Goal: Communication & Community: Answer question/provide support

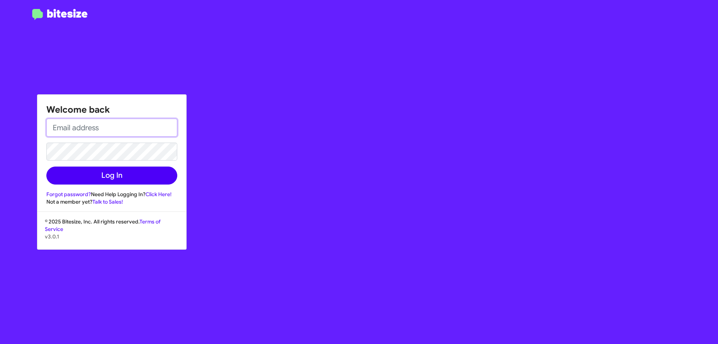
type input "[EMAIL_ADDRESS][DOMAIN_NAME]"
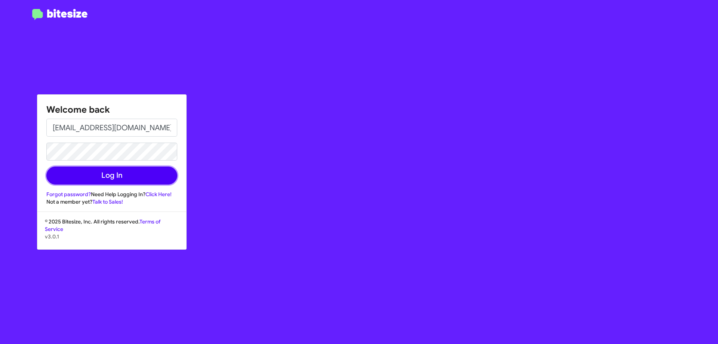
click at [96, 183] on button "Log In" at bounding box center [111, 175] width 131 height 18
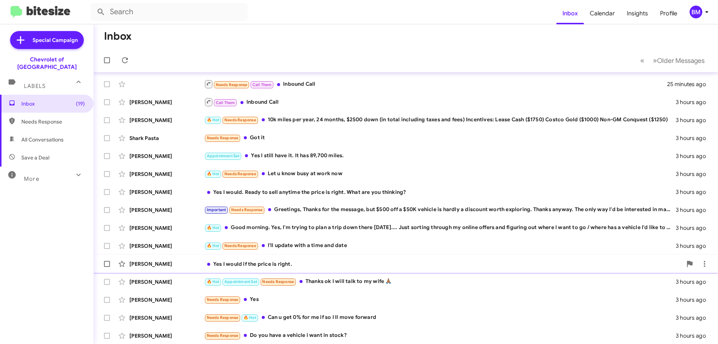
scroll to position [91, 0]
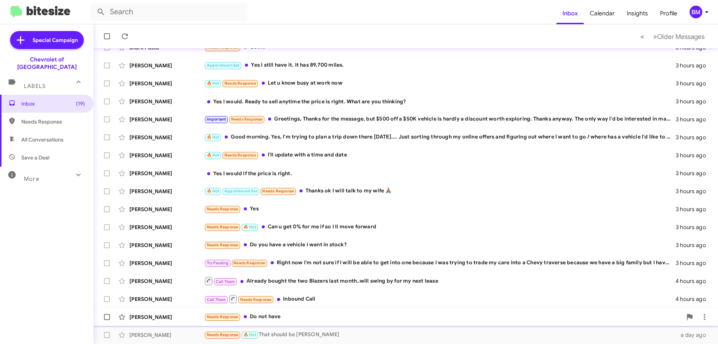
click at [291, 315] on div "Needs Response Do not have" at bounding box center [443, 316] width 478 height 9
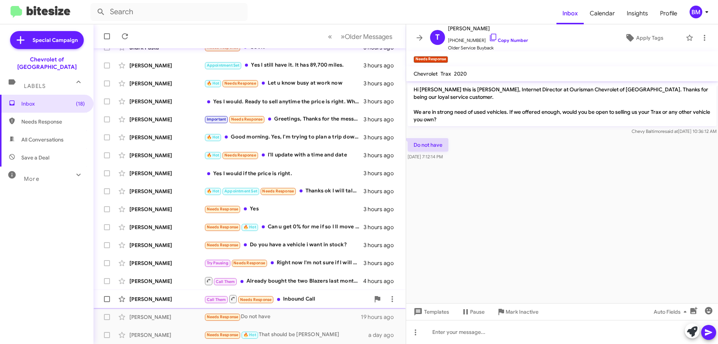
click at [305, 297] on div "Call Them Needs Response Inbound Call" at bounding box center [287, 298] width 166 height 9
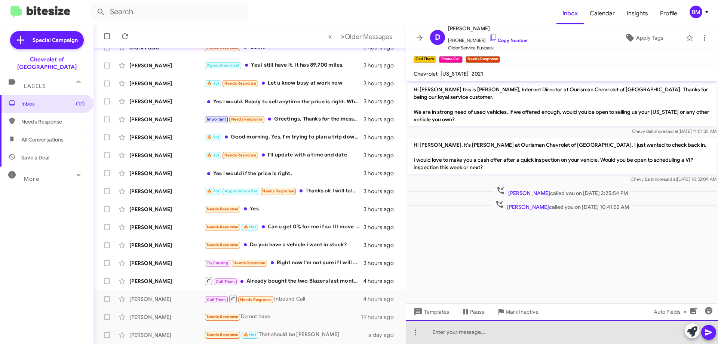
click at [513, 333] on div at bounding box center [562, 332] width 312 height 24
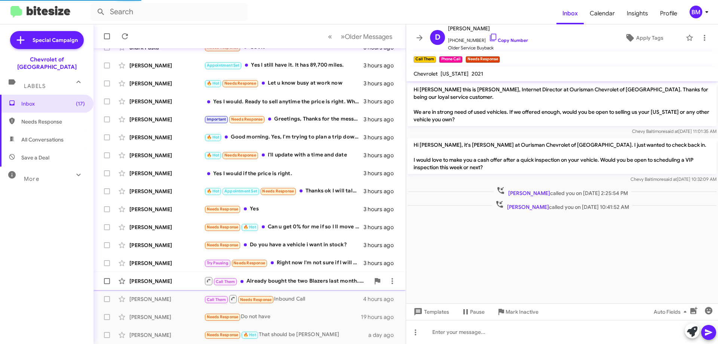
click at [293, 279] on div "Call Them Already bought the two Blazers last month..will swing by for my next …" at bounding box center [287, 280] width 166 height 9
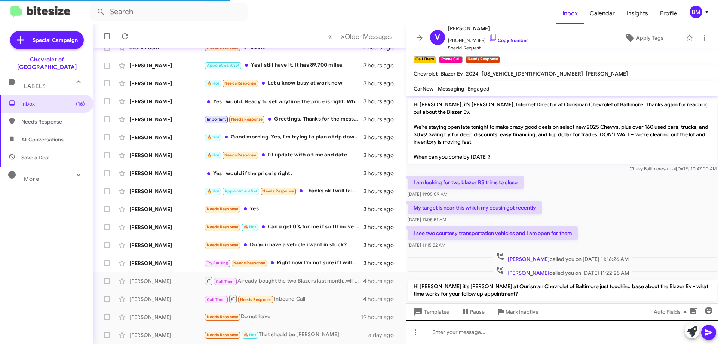
scroll to position [195, 0]
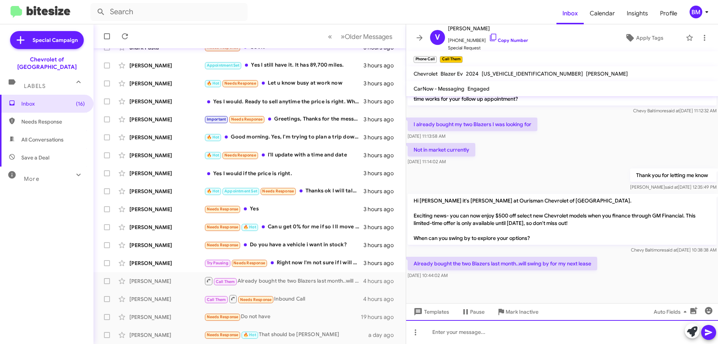
click at [483, 332] on div at bounding box center [562, 332] width 312 height 24
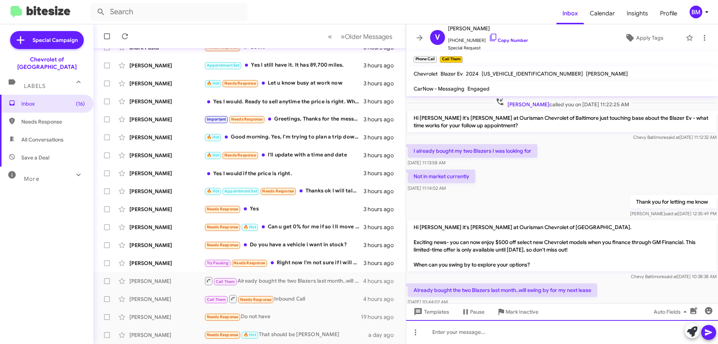
scroll to position [222, 0]
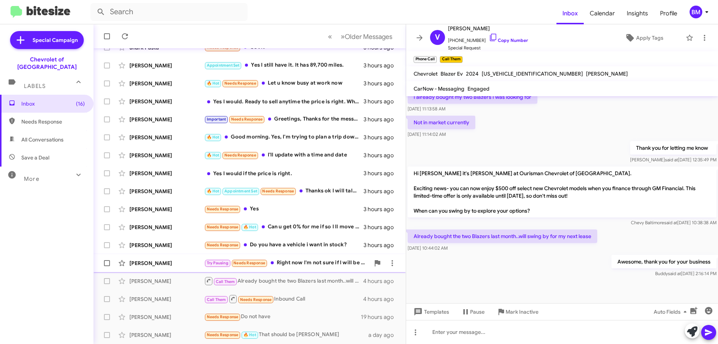
click at [309, 262] on div "Try Pausing Needs Response Right now I'm not sure if I will be able to get into…" at bounding box center [287, 263] width 166 height 9
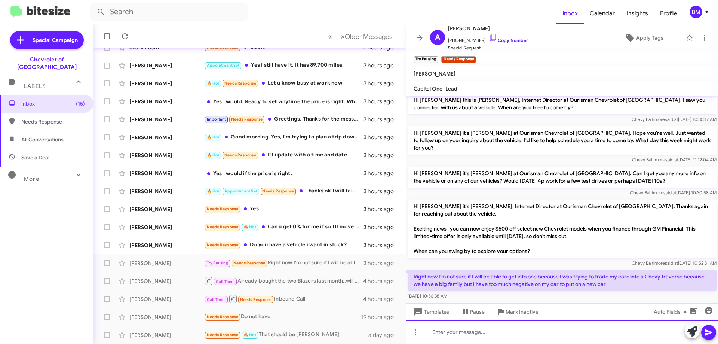
click at [456, 329] on div at bounding box center [562, 332] width 312 height 24
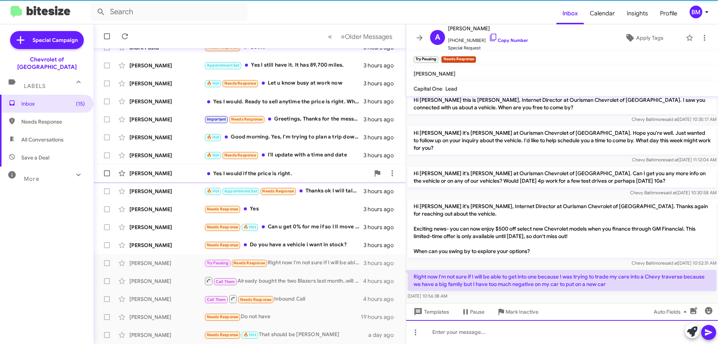
scroll to position [39, 0]
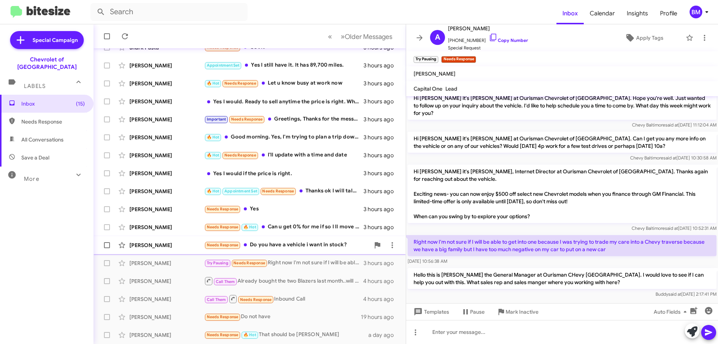
click at [293, 243] on div "Needs Response Do you have a vehicle i want in stock?" at bounding box center [287, 245] width 166 height 9
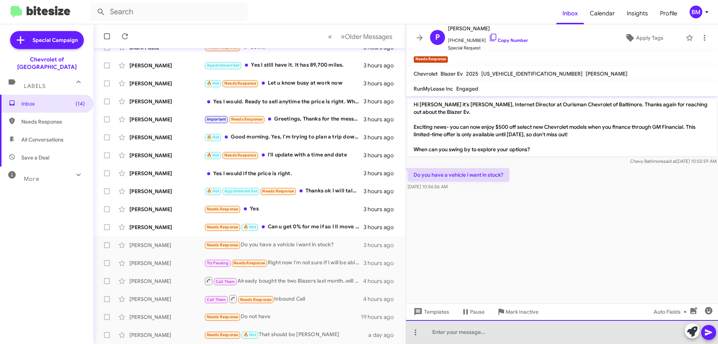
click at [465, 337] on div at bounding box center [562, 332] width 312 height 24
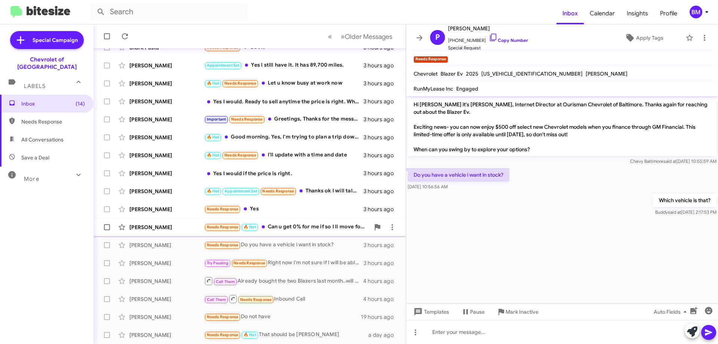
click at [281, 226] on div "Needs Response 🔥 Hot Can u get 0% for me if so I ll move forward" at bounding box center [287, 227] width 166 height 9
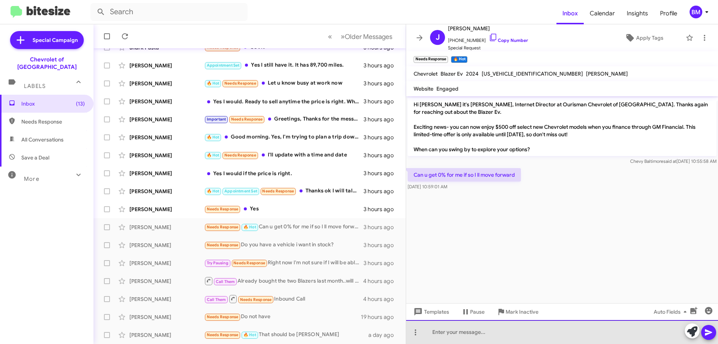
click at [474, 335] on div at bounding box center [562, 332] width 312 height 24
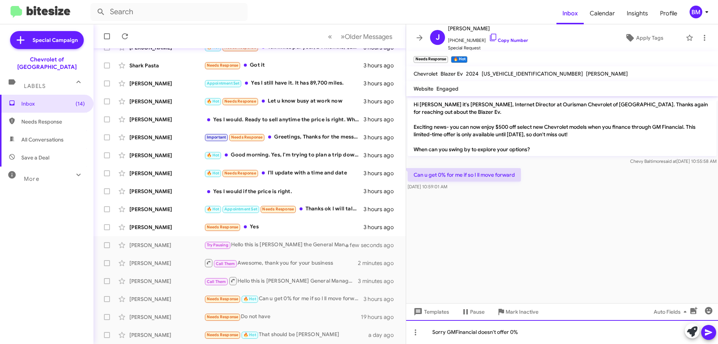
drag, startPoint x: 468, startPoint y: 330, endPoint x: 535, endPoint y: 336, distance: 67.2
click at [535, 336] on div "Sorry GMFinancial doesn't offer 0%" at bounding box center [562, 332] width 312 height 24
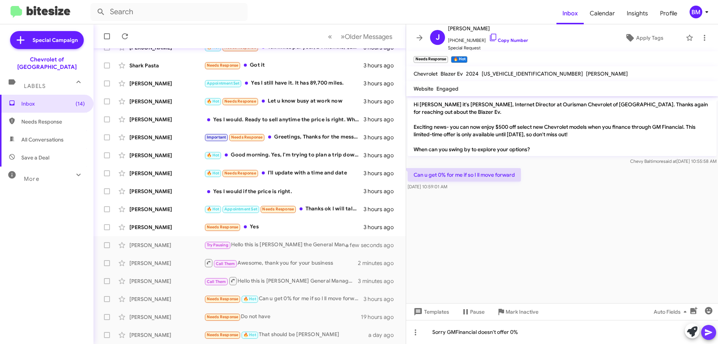
click at [709, 329] on icon at bounding box center [708, 332] width 9 height 9
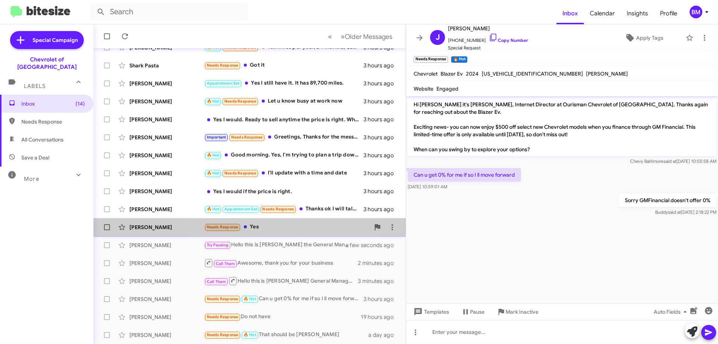
click at [259, 230] on div "Needs Response Yes" at bounding box center [287, 227] width 166 height 9
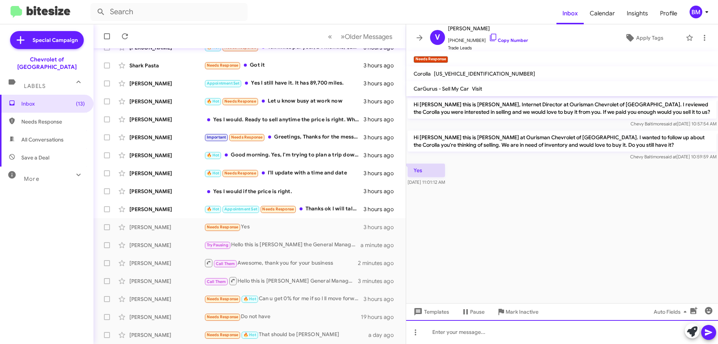
click at [536, 330] on div at bounding box center [562, 332] width 312 height 24
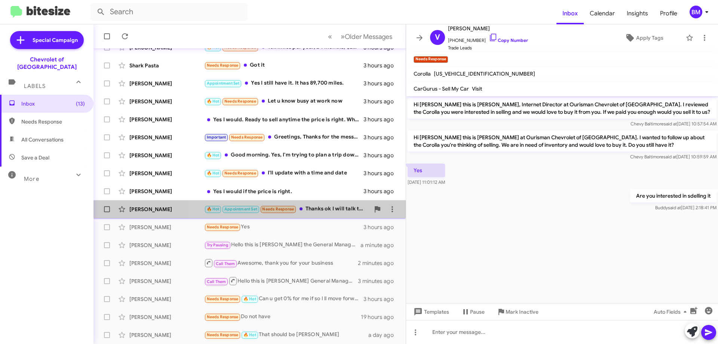
click at [314, 205] on div "🔥 Hot Appointment Set Needs Response Thanks ok I will talk to my wife 🙏🏾" at bounding box center [287, 209] width 166 height 9
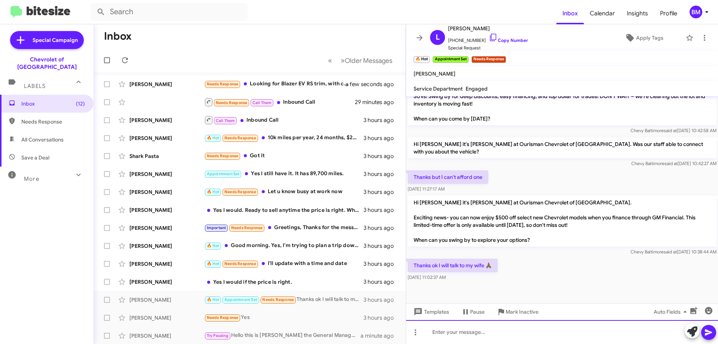
click at [465, 332] on div at bounding box center [562, 332] width 312 height 24
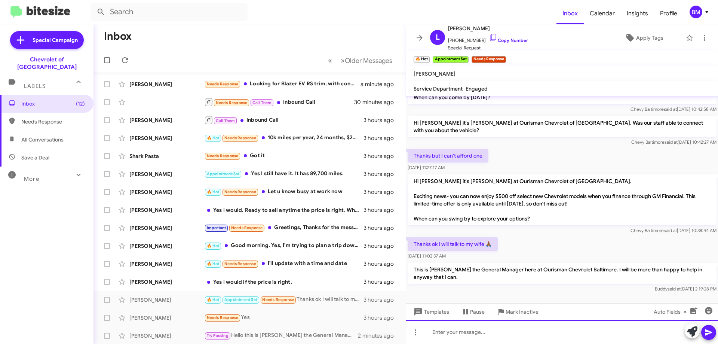
scroll to position [440, 0]
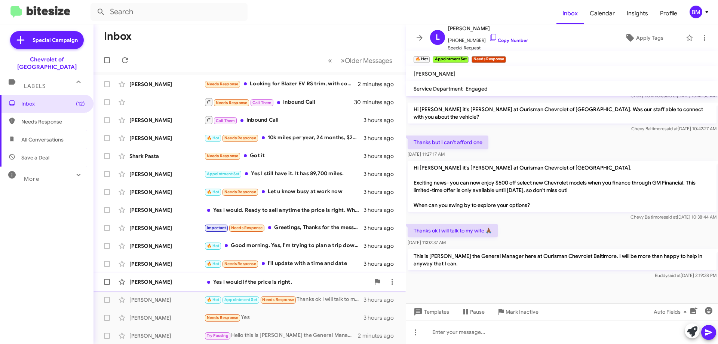
click at [301, 282] on div "Yes I would if the price is right." at bounding box center [287, 281] width 166 height 7
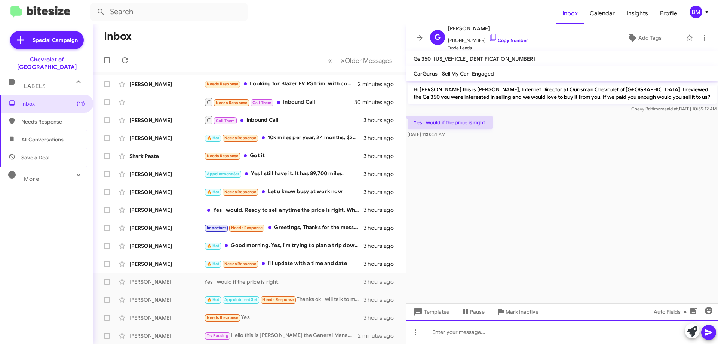
click at [451, 330] on div at bounding box center [562, 332] width 312 height 24
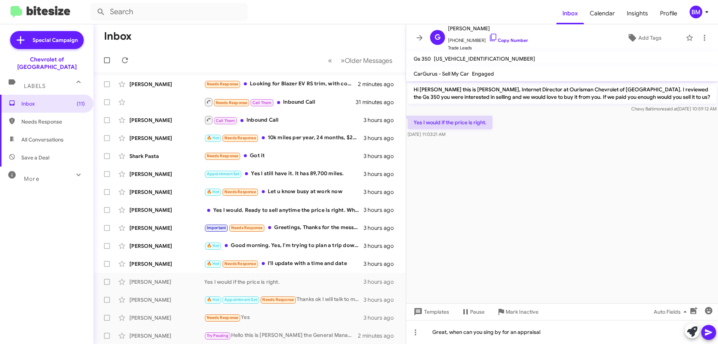
click at [710, 333] on icon at bounding box center [708, 332] width 7 height 6
click at [293, 264] on div "🔥 Hot Needs Response I'll update with a time and date" at bounding box center [287, 263] width 166 height 9
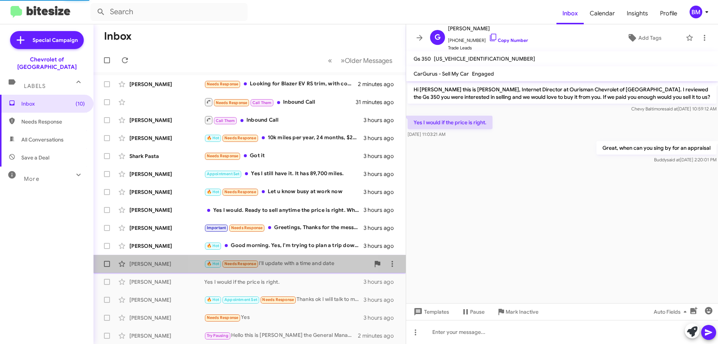
click at [293, 264] on div "🔥 Hot Needs Response I'll update with a time and date" at bounding box center [287, 263] width 166 height 9
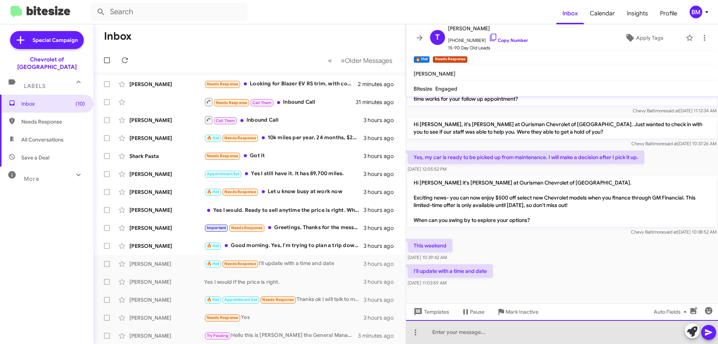
click at [487, 333] on div at bounding box center [562, 332] width 312 height 24
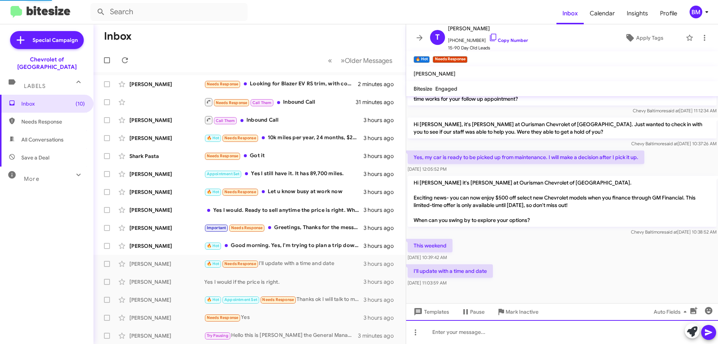
scroll to position [0, 0]
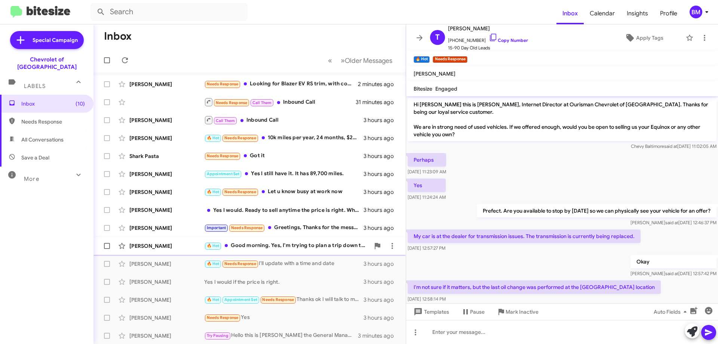
click at [241, 245] on div "🔥 Hot Good morning. Yes, I'm trying to plan a trip down there [DATE].... Just s…" at bounding box center [287, 245] width 166 height 9
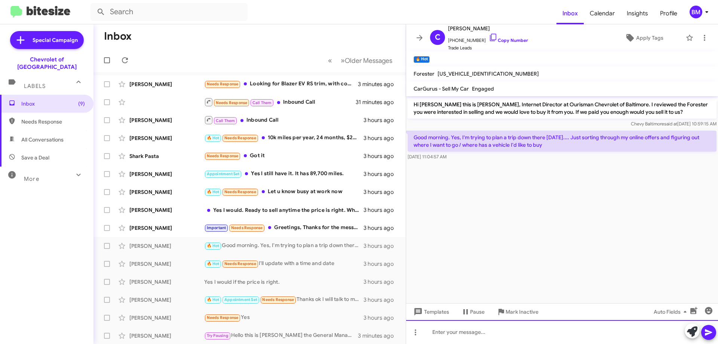
click at [485, 331] on div at bounding box center [562, 332] width 312 height 24
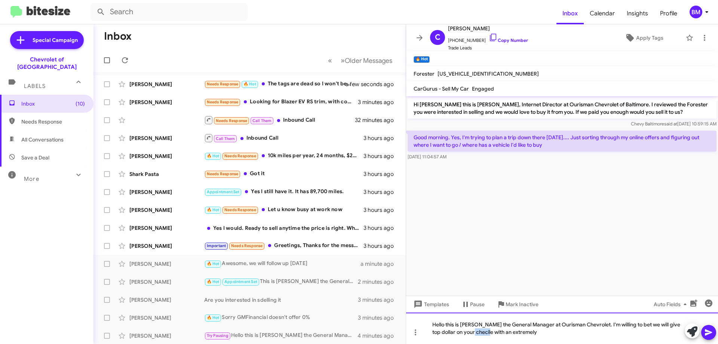
drag, startPoint x: 478, startPoint y: 332, endPoint x: 473, endPoint y: 337, distance: 7.1
click at [473, 338] on div "Hello this is [PERSON_NAME] the General Manager at Ourisman Chevrolet. I'm will…" at bounding box center [562, 327] width 312 height 31
click at [473, 334] on div "Hello this is [PERSON_NAME] the General Manager at Ourisman Chevrolet. I'm will…" at bounding box center [562, 327] width 312 height 31
click at [548, 331] on div "Hello this is [PERSON_NAME] the General Manager at Ourisman Chevrolet. I'm will…" at bounding box center [562, 327] width 312 height 31
click at [534, 333] on div "Hello this is [PERSON_NAME] the General Manager at Ourisman Chevrolet. I'm will…" at bounding box center [562, 327] width 312 height 31
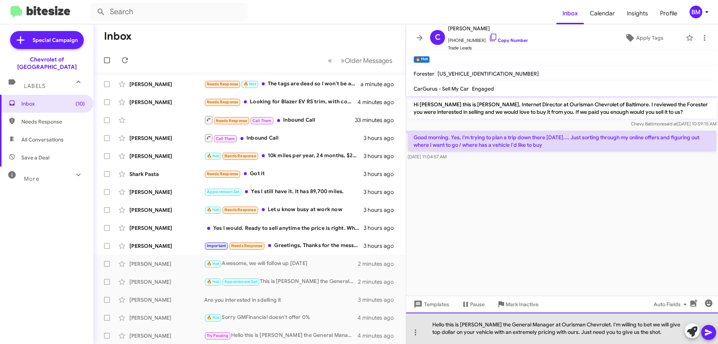
click at [530, 333] on div "Hello this is [PERSON_NAME] the General Manager at Ourisman Chevrolet. I'm will…" at bounding box center [562, 327] width 312 height 31
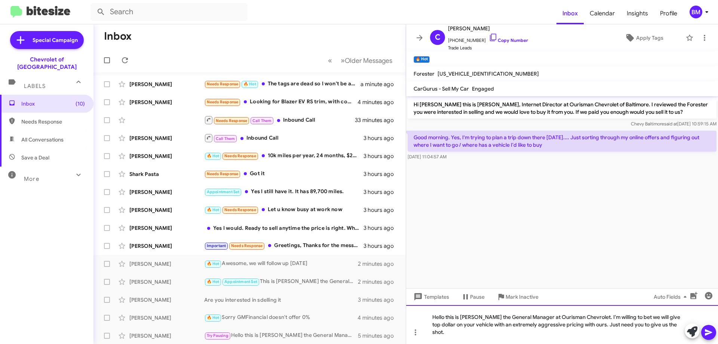
click at [681, 334] on div "Hello this is [PERSON_NAME] the General Manager at Ourisman Chevrolet. I'm will…" at bounding box center [562, 324] width 312 height 39
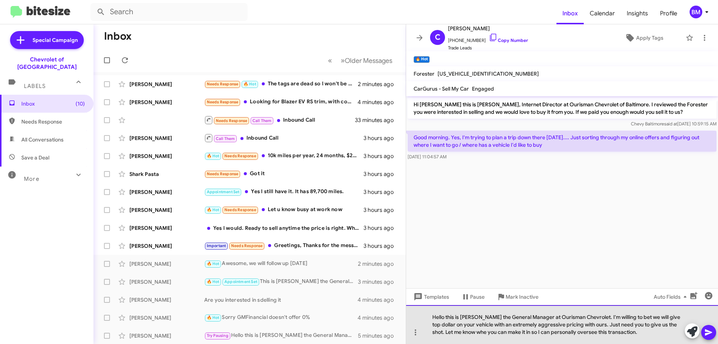
click at [474, 331] on div "Hello this is [PERSON_NAME] the General Manager at Ourisman Chevrolet. I'm will…" at bounding box center [562, 324] width 312 height 39
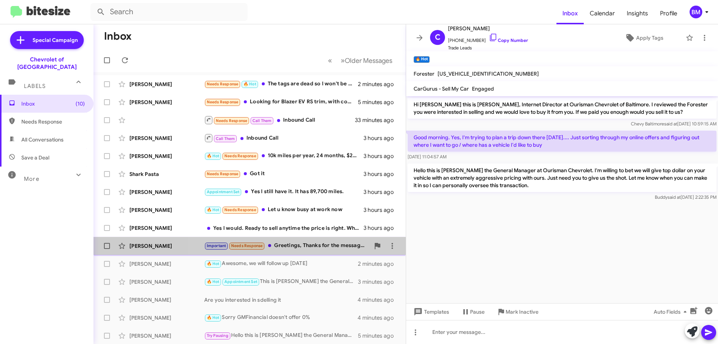
click at [308, 248] on div "Important Needs Response Greetings, Thanks for the message, but $500 off a $50K…" at bounding box center [287, 245] width 166 height 9
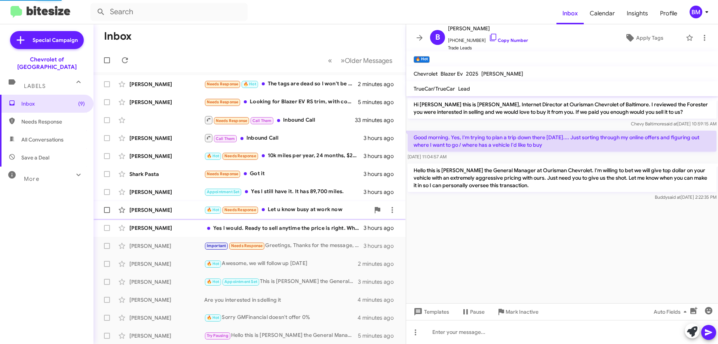
scroll to position [435, 0]
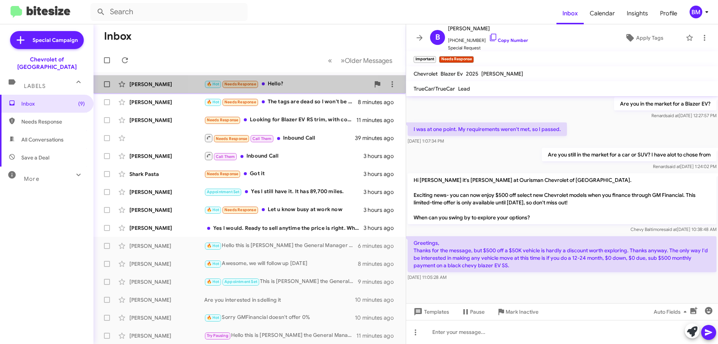
click at [282, 86] on div "🔥 Hot Needs Response Hello?" at bounding box center [287, 84] width 166 height 9
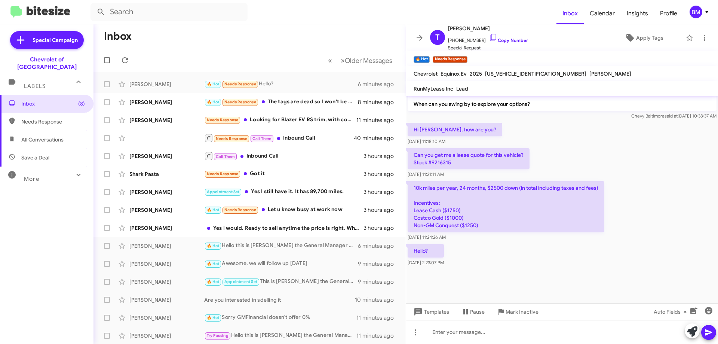
scroll to position [454, 0]
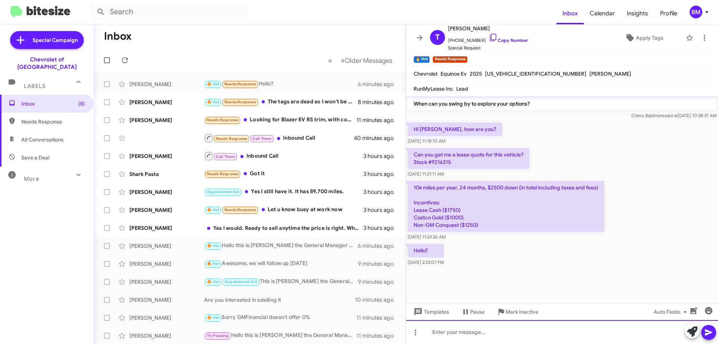
click at [474, 330] on div at bounding box center [562, 332] width 312 height 24
click at [482, 328] on div "I have someone workling on it now" at bounding box center [562, 332] width 312 height 24
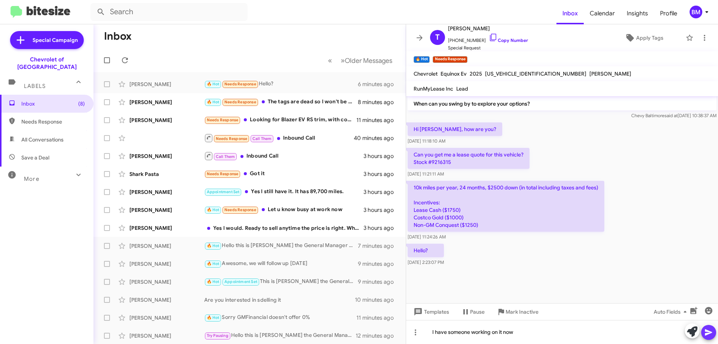
click at [711, 332] on icon at bounding box center [708, 332] width 7 height 6
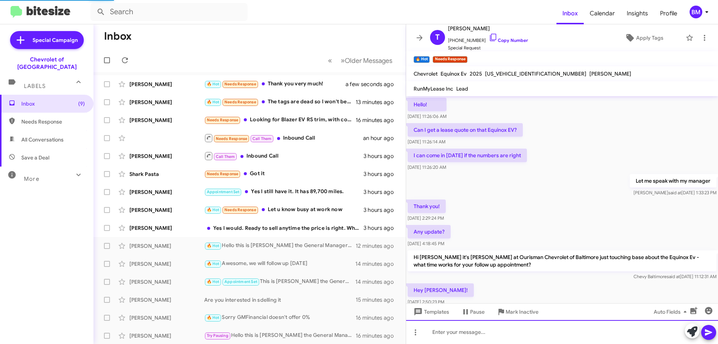
scroll to position [429, 0]
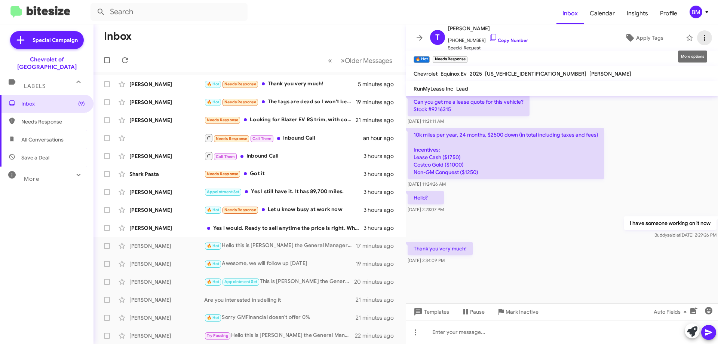
click at [700, 39] on icon at bounding box center [704, 37] width 9 height 9
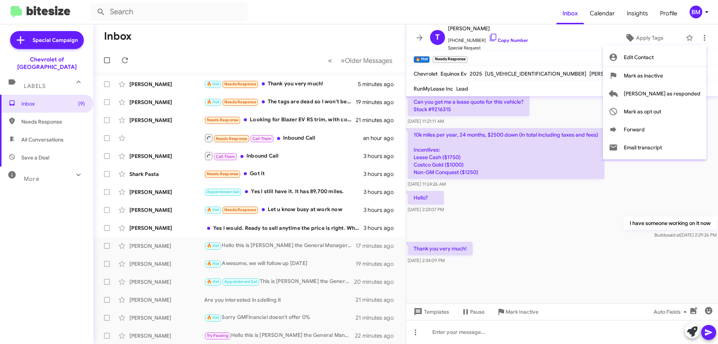
click at [535, 223] on div at bounding box center [359, 172] width 718 height 344
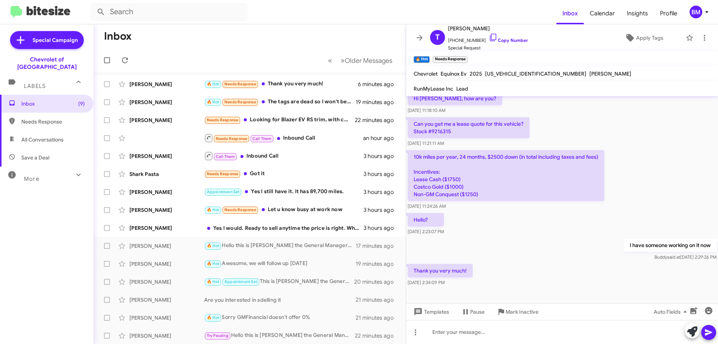
scroll to position [471, 0]
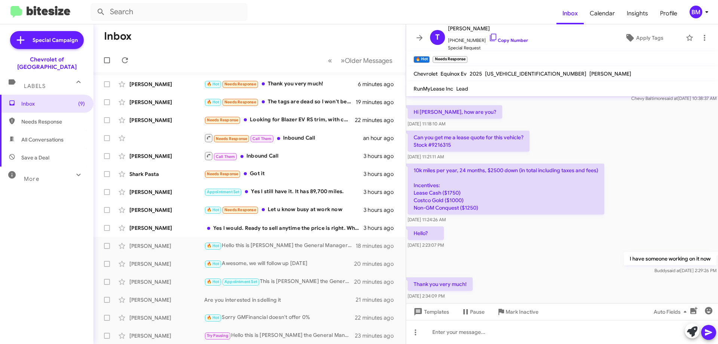
click at [181, 52] on mat-toolbar-row "« Previous » Next Older Messages" at bounding box center [250, 60] width 312 height 24
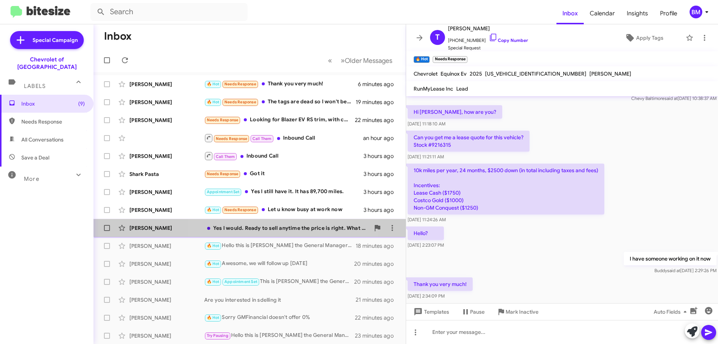
click at [269, 229] on div "Yes I would. Ready to sell anytime the price is right. What are you thinking?" at bounding box center [287, 227] width 166 height 7
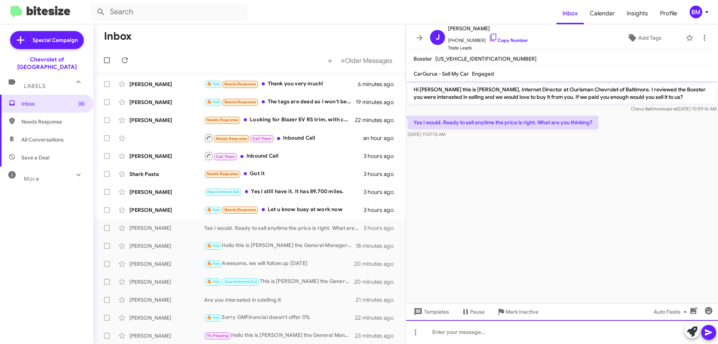
click at [462, 330] on div at bounding box center [562, 332] width 312 height 24
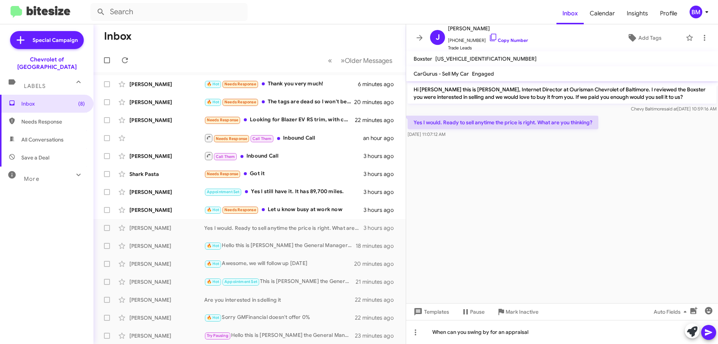
click at [711, 335] on icon at bounding box center [708, 332] width 9 height 9
click at [272, 208] on div "🔥 Hot Needs Response Let u know busy at work now" at bounding box center [287, 209] width 166 height 9
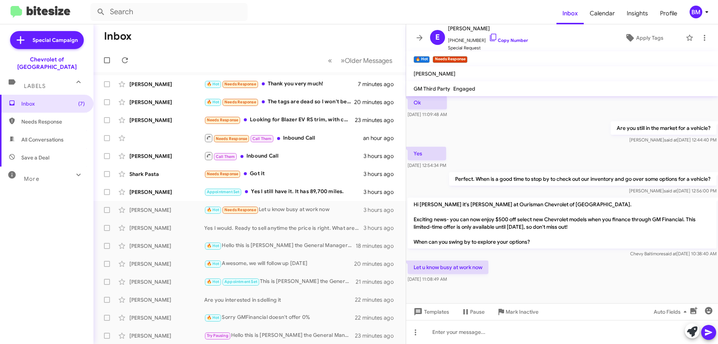
scroll to position [216, 0]
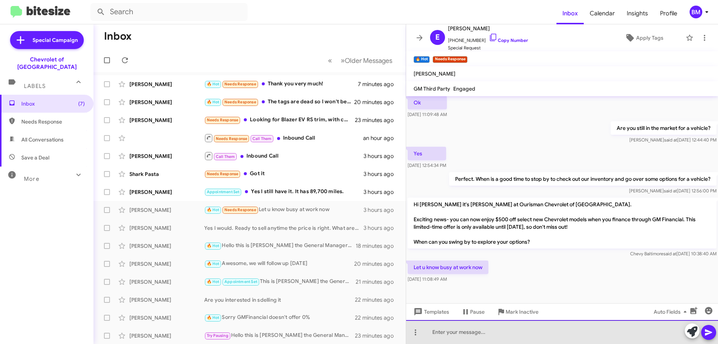
click at [437, 330] on div at bounding box center [562, 332] width 312 height 24
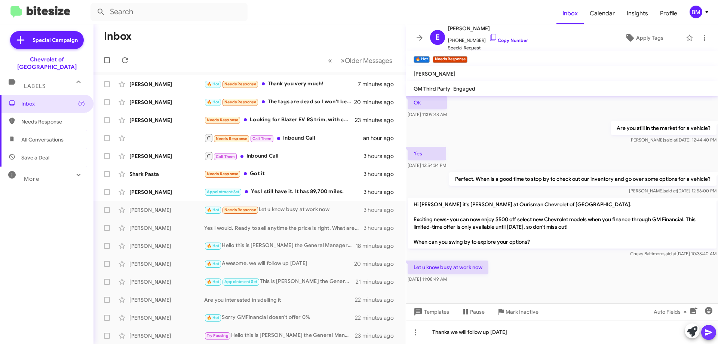
click at [709, 333] on icon at bounding box center [708, 332] width 7 height 6
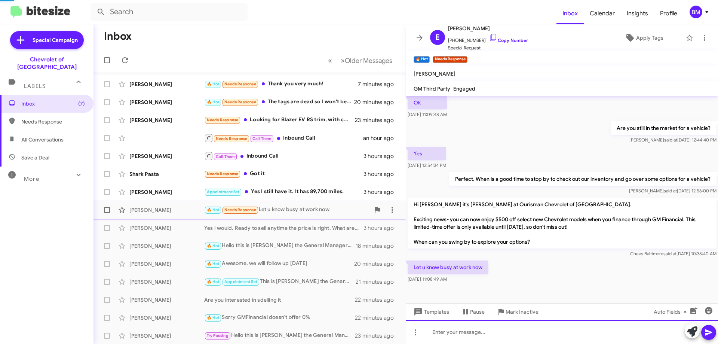
scroll to position [0, 0]
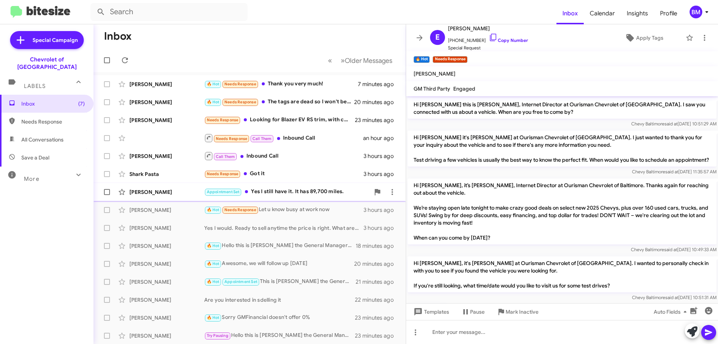
click at [247, 189] on div "Appointment Set Yes I still have it. It has 89,700 miles." at bounding box center [287, 191] width 166 height 9
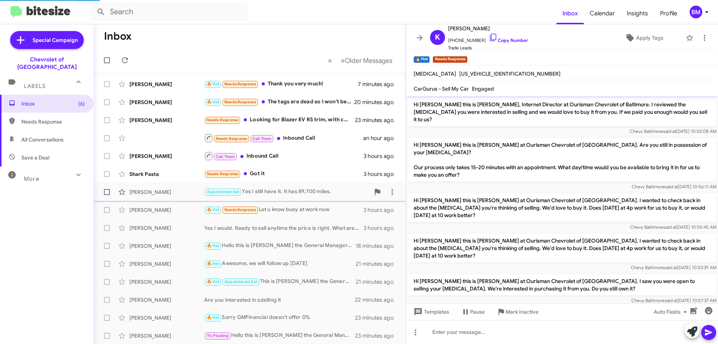
scroll to position [60, 0]
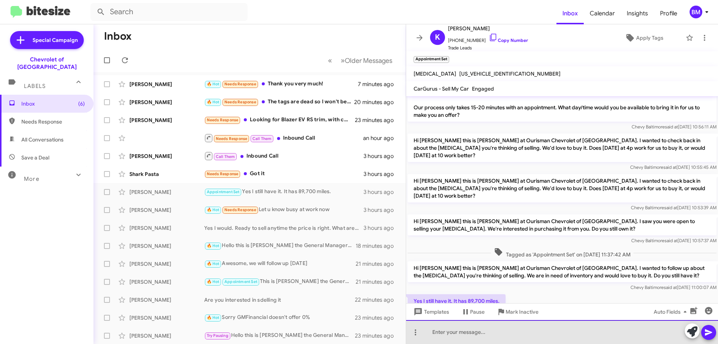
click at [460, 334] on div at bounding box center [562, 332] width 312 height 24
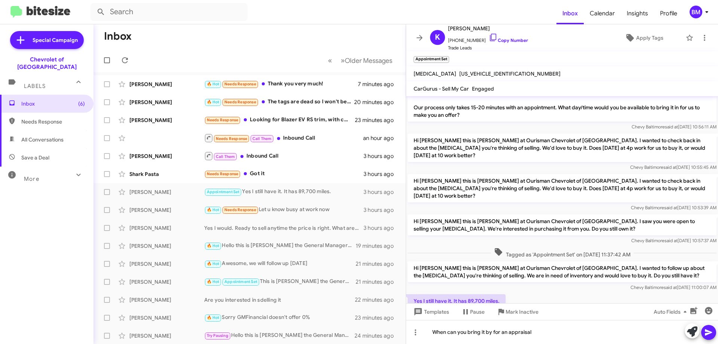
click at [708, 330] on icon at bounding box center [708, 332] width 7 height 6
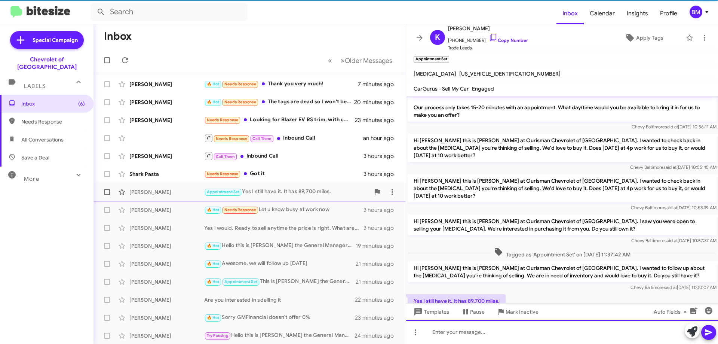
scroll to position [0, 0]
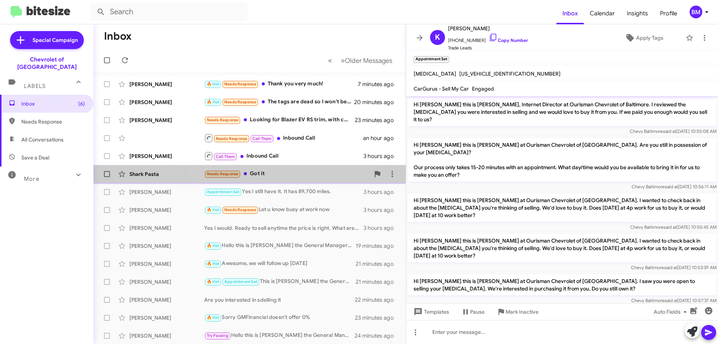
click at [261, 174] on div "Needs Response Got it" at bounding box center [287, 173] width 166 height 9
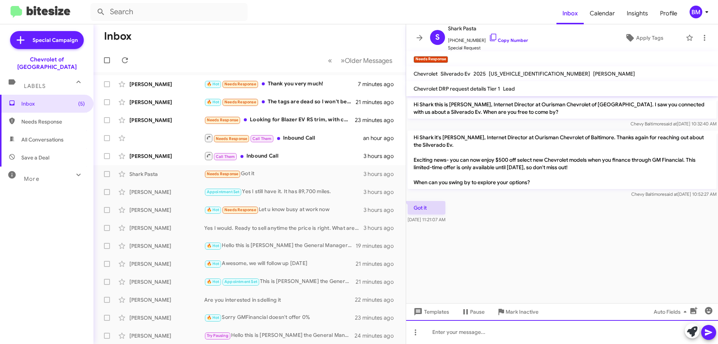
click at [483, 334] on div at bounding box center [562, 332] width 312 height 24
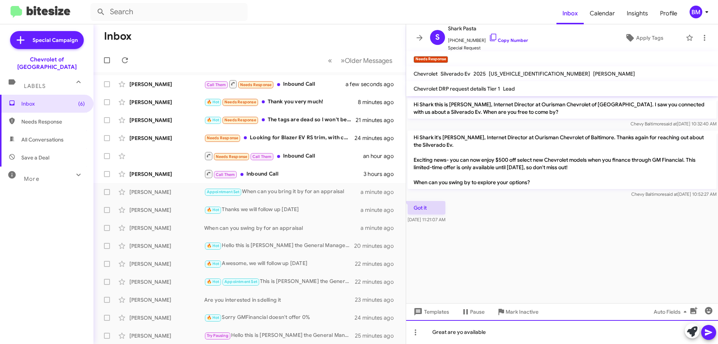
click at [462, 330] on div "Great are yo available" at bounding box center [562, 332] width 312 height 24
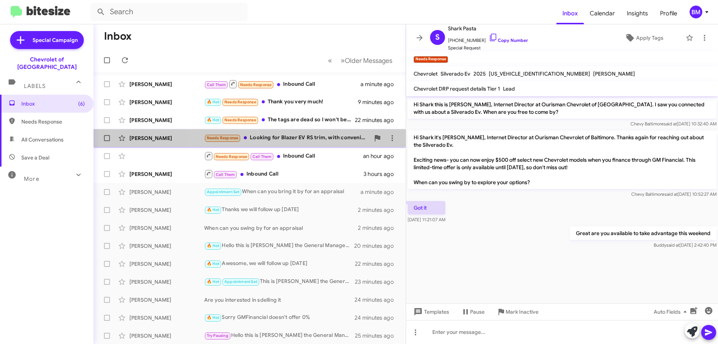
click at [271, 141] on div "Needs Response Looking for Blazer EV RS trim, with convenience package and like…" at bounding box center [287, 138] width 166 height 9
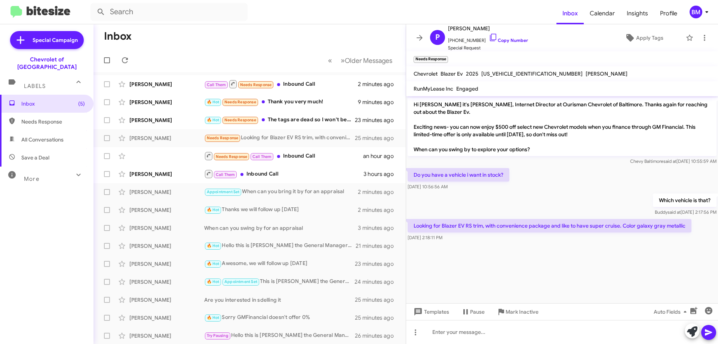
click at [210, 56] on mat-toolbar-row "« Previous » Next Older Messages" at bounding box center [250, 60] width 312 height 24
click at [279, 172] on div "Call Them Inbound Call" at bounding box center [287, 173] width 166 height 9
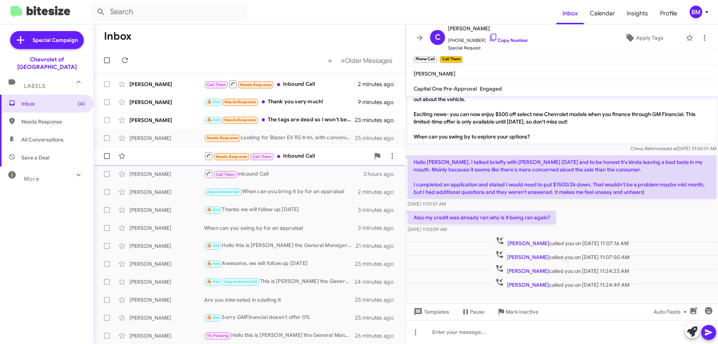
click at [285, 152] on div "Needs Response Call Them Inbound Call" at bounding box center [287, 155] width 166 height 9
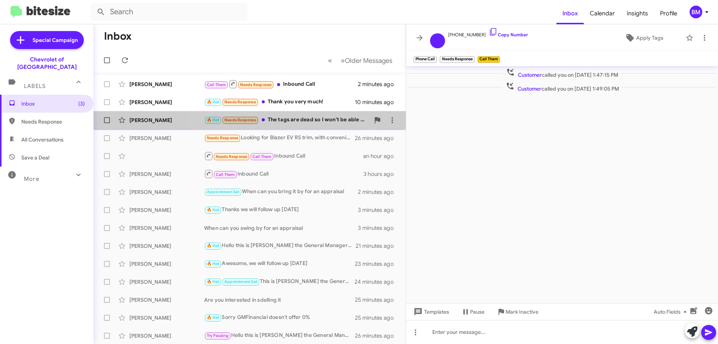
click at [293, 122] on div "🔥 Hot Needs Response The tags are dead so I won't be able to bring it there." at bounding box center [287, 120] width 166 height 9
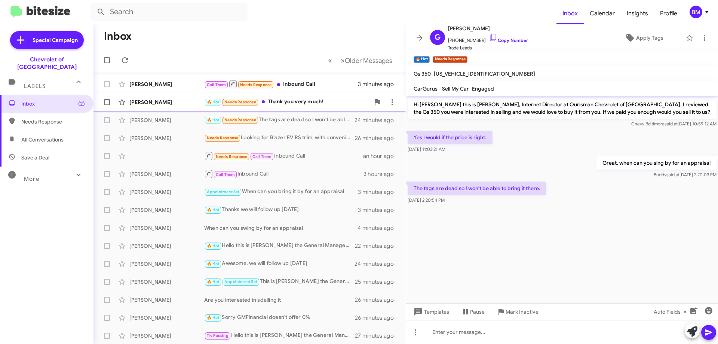
click at [290, 100] on div "🔥 Hot Needs Response Thank you very much!" at bounding box center [287, 102] width 166 height 9
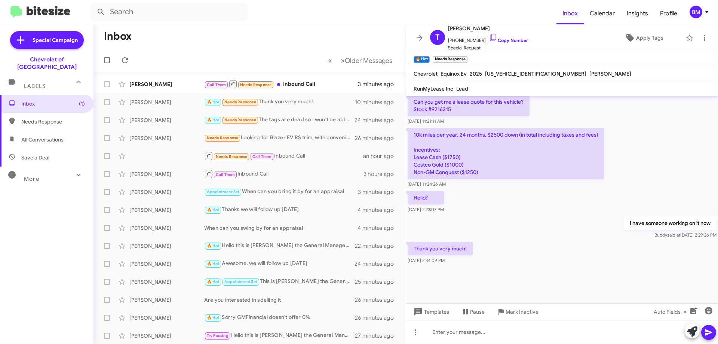
scroll to position [392, 0]
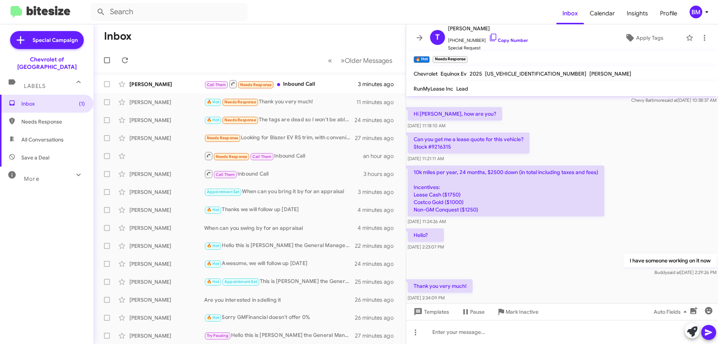
click at [245, 50] on mat-toolbar-row "« Previous » Next Older Messages" at bounding box center [250, 60] width 312 height 24
click at [295, 82] on div "Call Them Needs Response Inbound Call" at bounding box center [287, 83] width 166 height 9
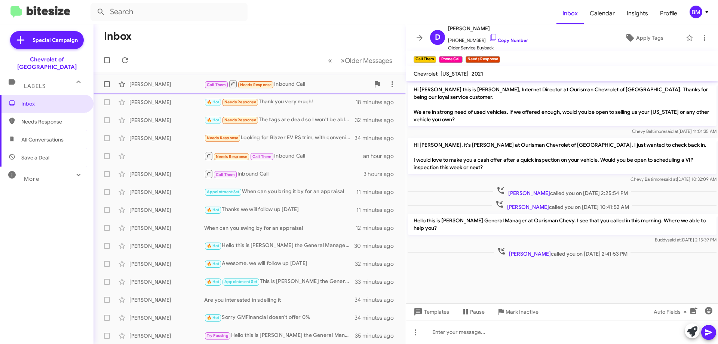
click at [189, 82] on div "[PERSON_NAME]" at bounding box center [166, 83] width 75 height 7
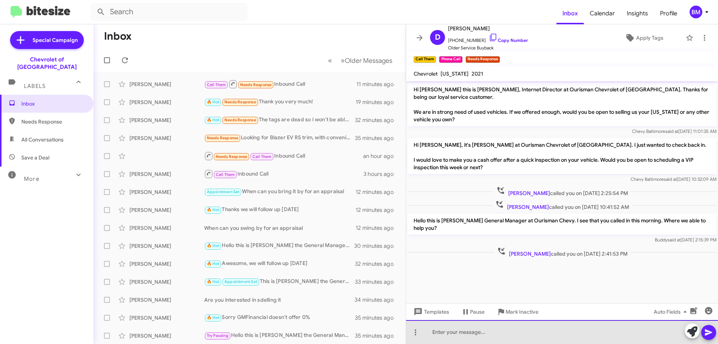
click at [525, 338] on div at bounding box center [562, 332] width 312 height 24
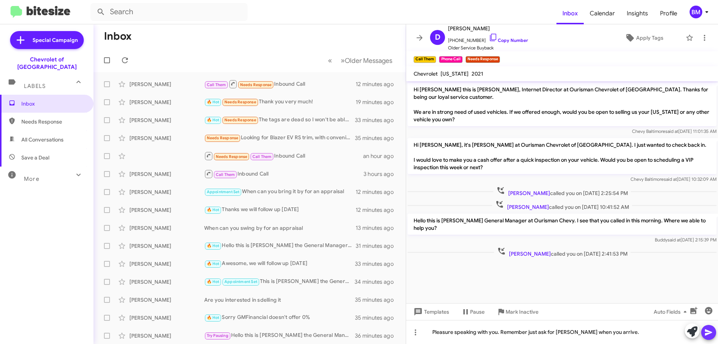
drag, startPoint x: 707, startPoint y: 336, endPoint x: 734, endPoint y: 321, distance: 31.0
click at [718, 321] on html "Inbox Calendar Insights Profile BM Special Campaign Chevrolet of Baltimore Labe…" at bounding box center [359, 172] width 718 height 344
click at [709, 333] on icon at bounding box center [708, 332] width 7 height 6
